Goal: Complete application form

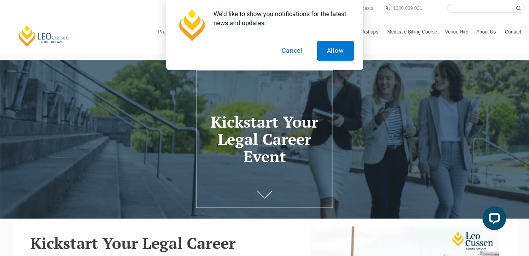
click at [287, 53] on button "Cancel" at bounding box center [292, 51] width 41 height 20
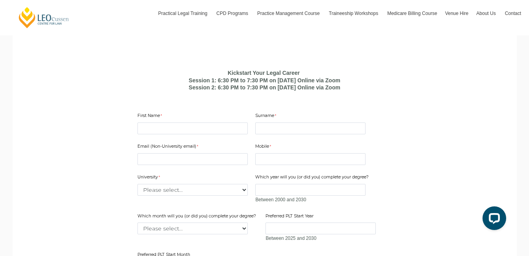
scroll to position [484, 0]
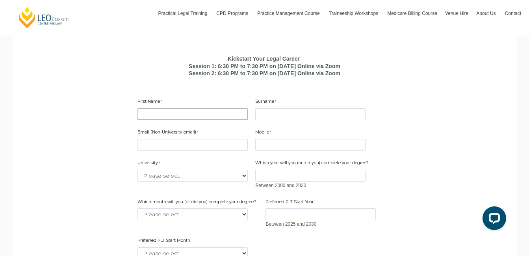
click at [194, 120] on input "First Name" at bounding box center [192, 114] width 110 height 12
type input "Nosipho"
type input "Mhlongo"
type input "[EMAIL_ADDRESS][DOMAIN_NAME]"
type input "0670869195"
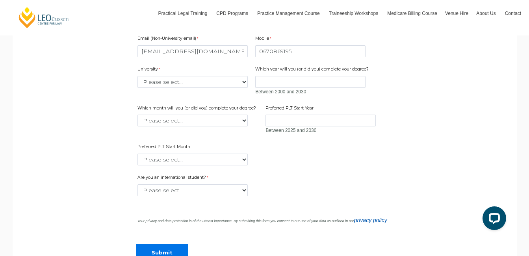
scroll to position [592, 0]
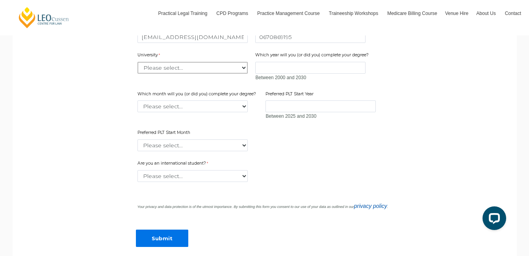
click at [242, 74] on select "Please select... [GEOGRAPHIC_DATA] [GEOGRAPHIC_DATA] [GEOGRAPHIC_DATA] [GEOGRAP…" at bounding box center [192, 68] width 110 height 12
select select "tfa_2220"
click at [137, 74] on select "Please select... [GEOGRAPHIC_DATA] [GEOGRAPHIC_DATA] [GEOGRAPHIC_DATA] [GEOGRAP…" at bounding box center [192, 68] width 110 height 12
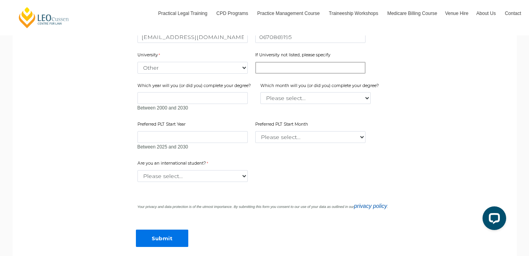
click at [343, 74] on input "If University not listed, please specify" at bounding box center [310, 68] width 110 height 12
type input "[GEOGRAPHIC_DATA]"
click at [229, 104] on input "Which year will you (or did you) complete your degree?" at bounding box center [192, 98] width 110 height 12
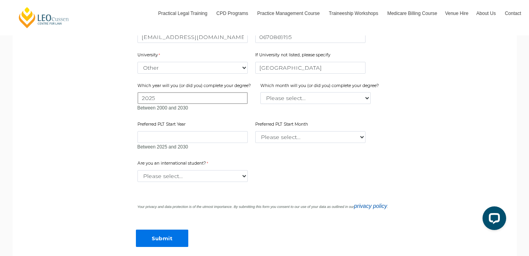
type input "2025"
click at [265, 104] on select "Please select... January February March April May June July August September Oc…" at bounding box center [315, 98] width 110 height 12
select select "tfa_2232"
click at [261, 104] on select "Please select... January February March April May June July August September Oc…" at bounding box center [315, 98] width 110 height 12
click at [260, 143] on select "Please select... January February March April May June July August September Oc…" at bounding box center [310, 137] width 110 height 12
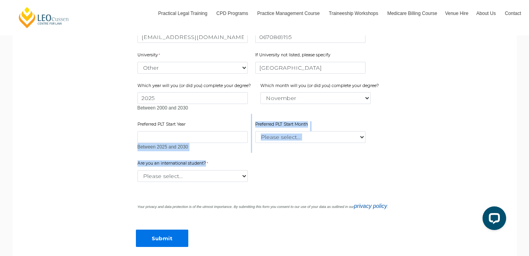
drag, startPoint x: 269, startPoint y: 178, endPoint x: 221, endPoint y: 154, distance: 53.5
click at [221, 154] on form "Kickstart Your Legal Career Session 1: 6:30 PM to 7:30 PM on [DATE] Online via …" at bounding box center [264, 103] width 303 height 326
click at [221, 143] on input "Preferred PLT Start Year" at bounding box center [192, 137] width 110 height 12
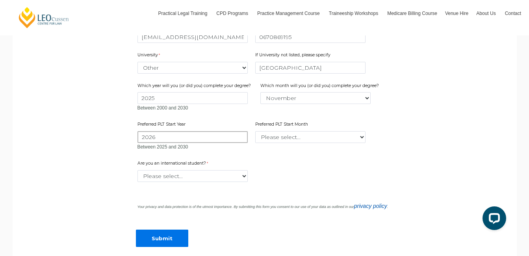
type input "2026"
click at [280, 143] on select "Please select... January February March April May June July August September Oc…" at bounding box center [310, 137] width 110 height 12
select select "tfa_2338"
click at [255, 143] on select "Please select... January February March April May June July August September Oc…" at bounding box center [310, 137] width 110 height 12
click at [244, 182] on select "Please select... Yes No" at bounding box center [192, 176] width 110 height 12
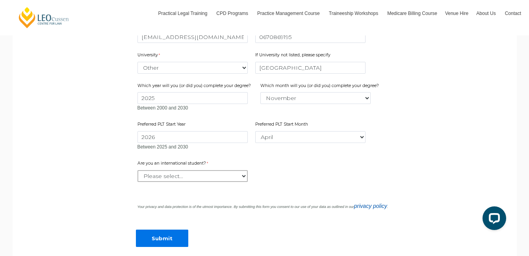
select select "tfa_59"
click at [137, 182] on select "Please select... Yes No" at bounding box center [192, 176] width 110 height 12
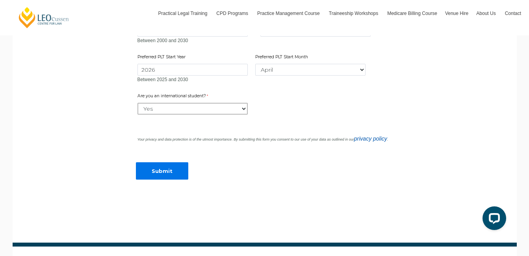
scroll to position [704, 0]
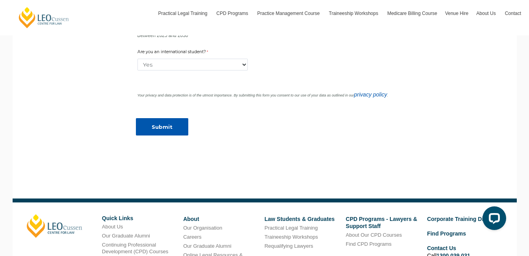
click at [153, 136] on input "Submit" at bounding box center [162, 127] width 52 height 18
